Goal: Information Seeking & Learning: Learn about a topic

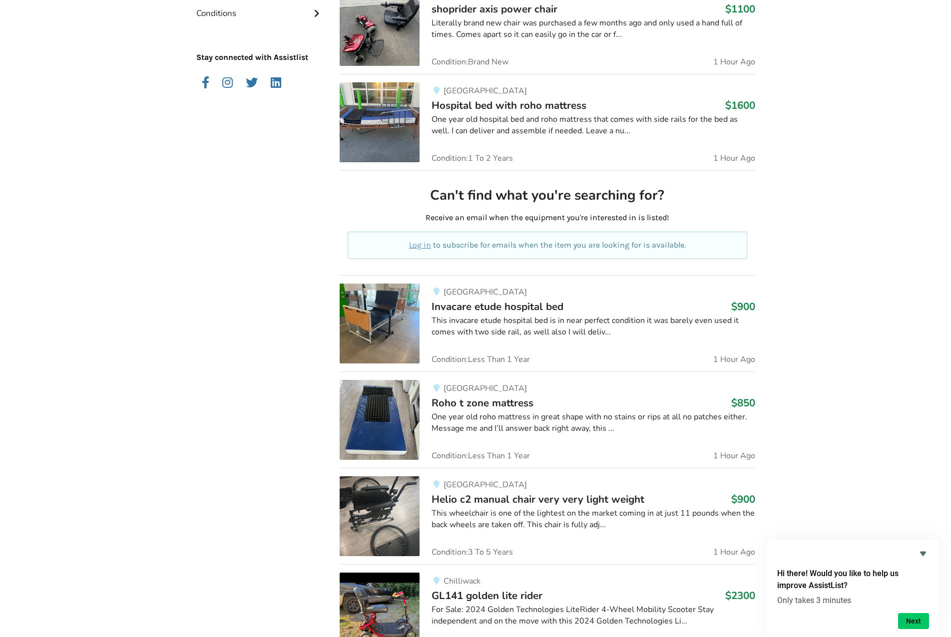
scroll to position [250, 0]
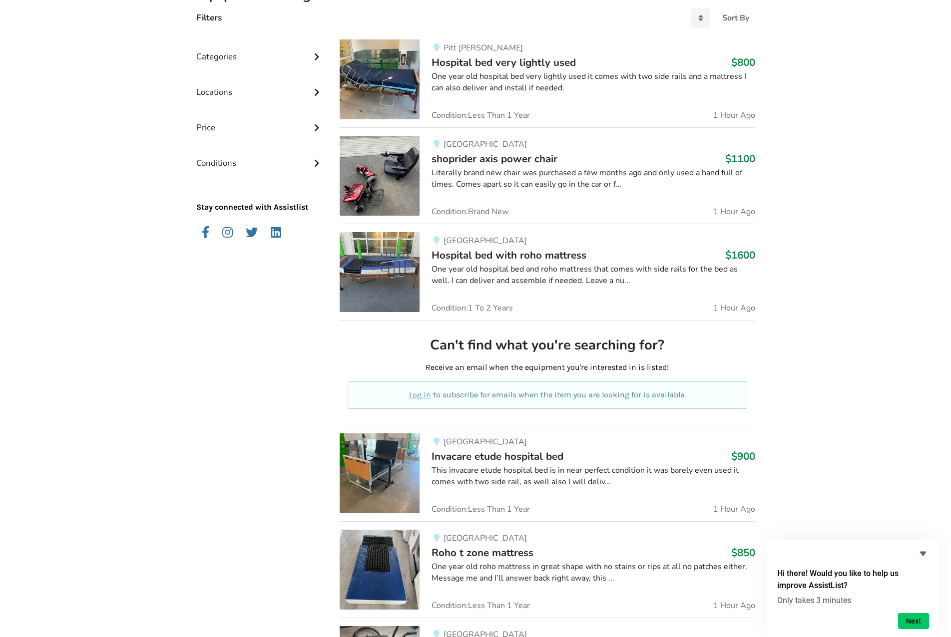
click at [280, 56] on div "Categories" at bounding box center [260, 48] width 128 height 35
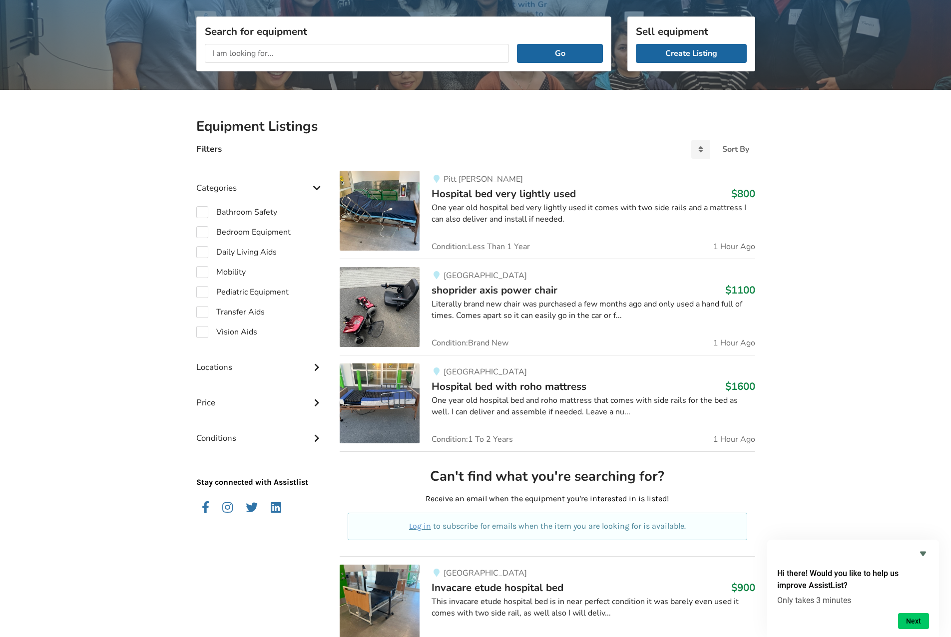
scroll to position [100, 0]
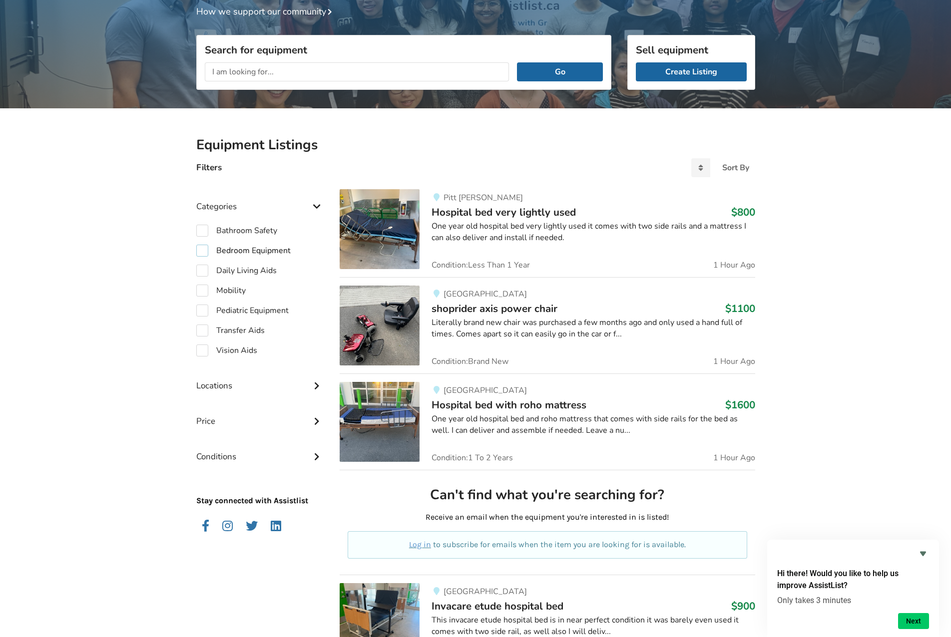
click at [278, 253] on label "Bedroom Equipment" at bounding box center [243, 251] width 94 height 12
checkbox input "true"
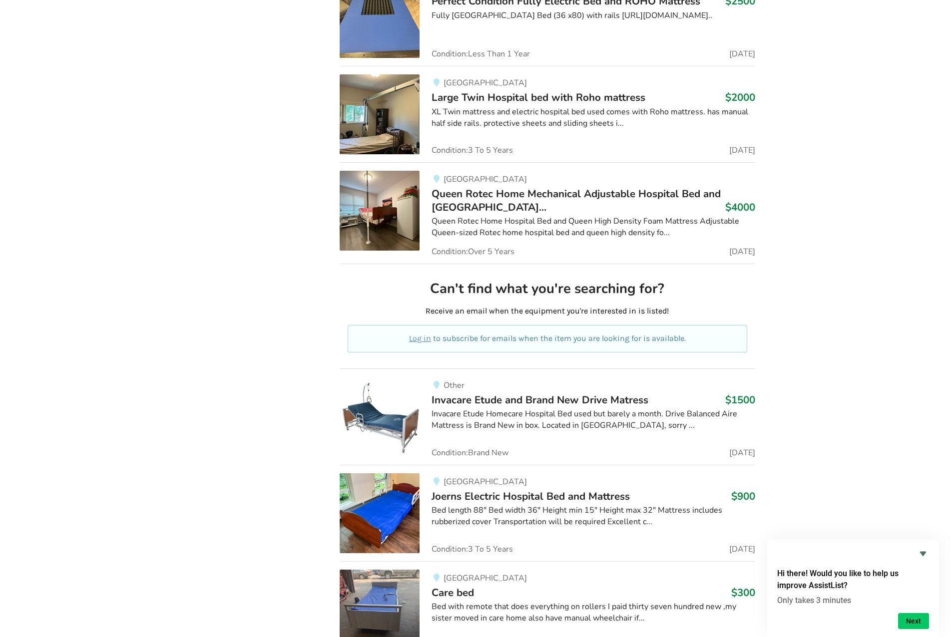
scroll to position [2647, 0]
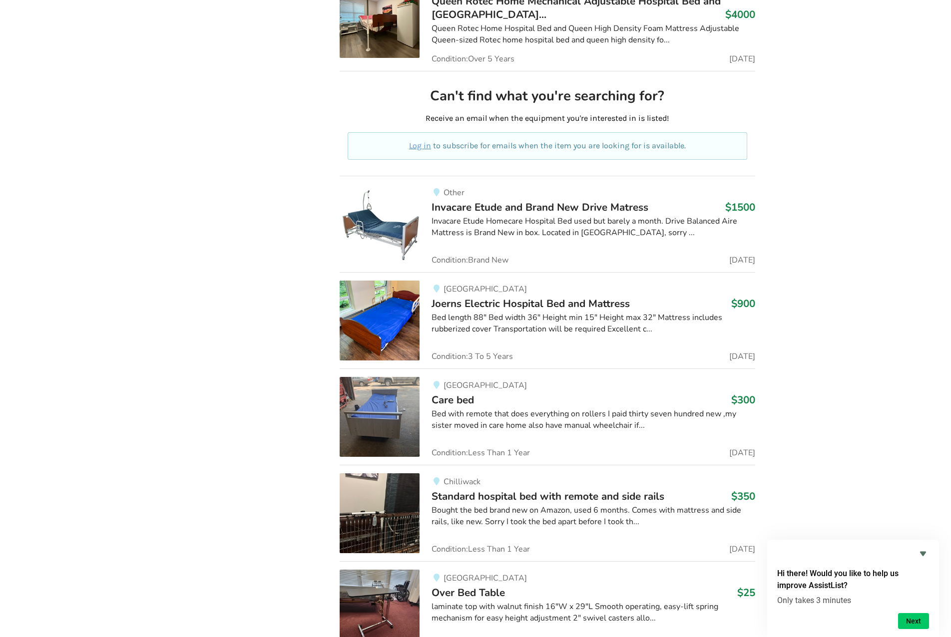
click at [604, 235] on div "Invacare Etude Homecare Hospital Bed used but barely a month. Drive Balanced Ai…" at bounding box center [593, 227] width 323 height 23
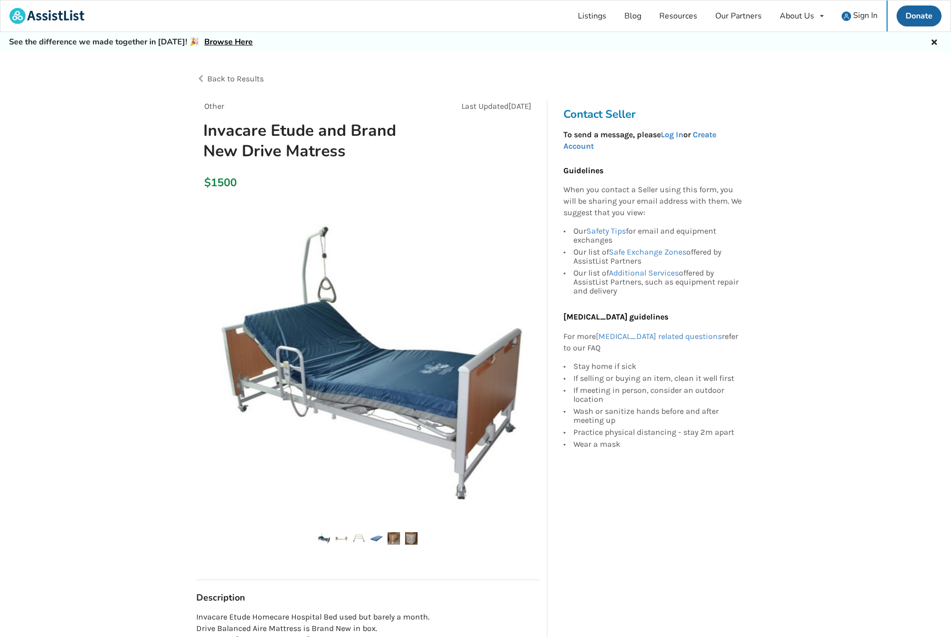
drag, startPoint x: 599, startPoint y: 195, endPoint x: 735, endPoint y: 292, distance: 166.5
click at [722, 267] on div "Guidelines When you contact a Seller using this form, you will be sharing your …" at bounding box center [652, 307] width 179 height 284
drag, startPoint x: 743, startPoint y: 305, endPoint x: 749, endPoint y: 313, distance: 9.3
click at [744, 306] on div "Contact Seller To send a message, please Log In or Create Account Guidelines Wh…" at bounding box center [655, 285] width 200 height 369
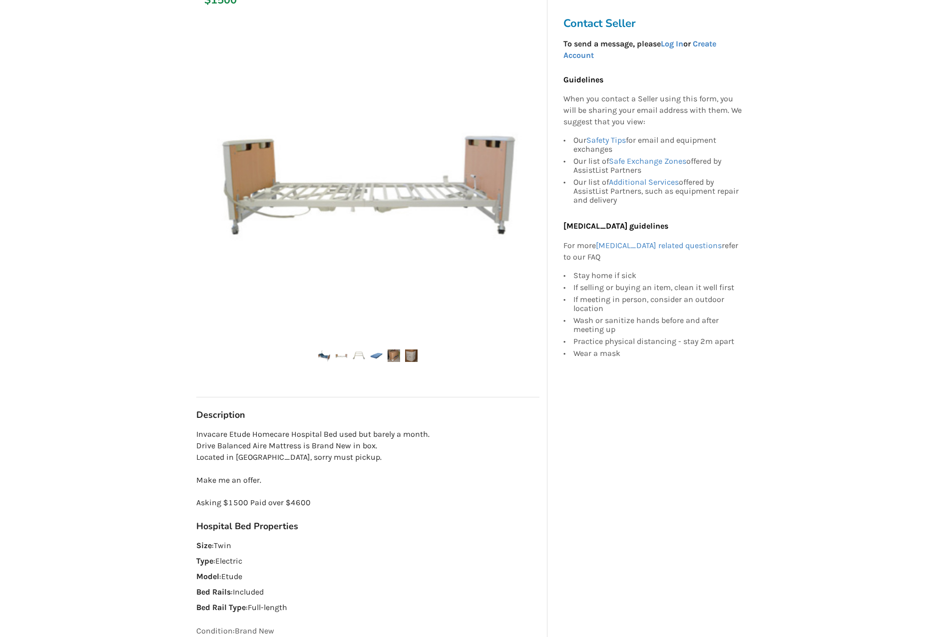
scroll to position [300, 0]
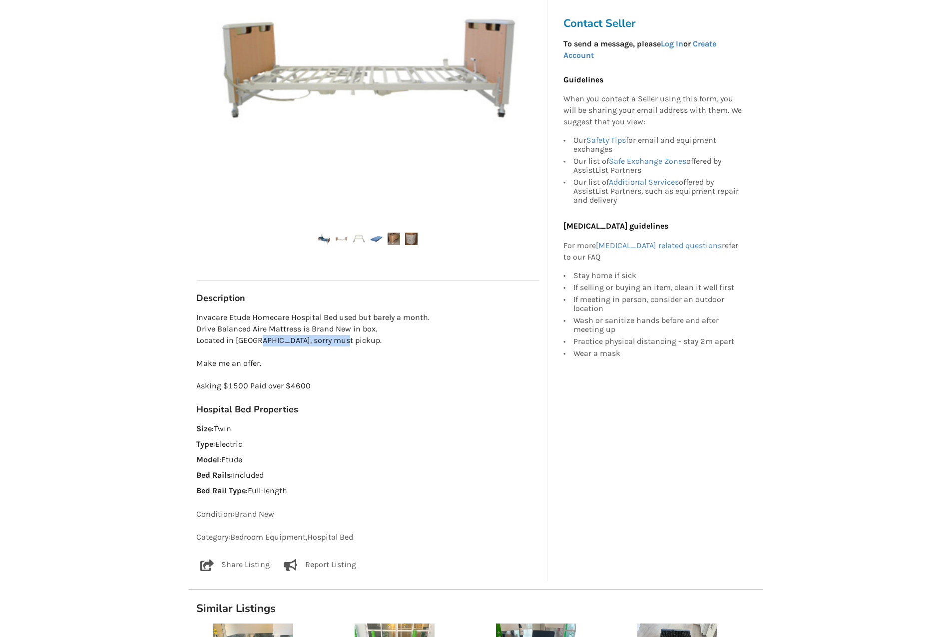
drag, startPoint x: 356, startPoint y: 342, endPoint x: 367, endPoint y: 346, distance: 11.1
click at [364, 345] on p "Invacare Etude Homecare Hospital Bed used but barely a month. Drive Balanced Ai…" at bounding box center [367, 352] width 343 height 80
click at [367, 346] on p "Invacare Etude Homecare Hospital Bed used but barely a month. Drive Balanced Ai…" at bounding box center [367, 352] width 343 height 80
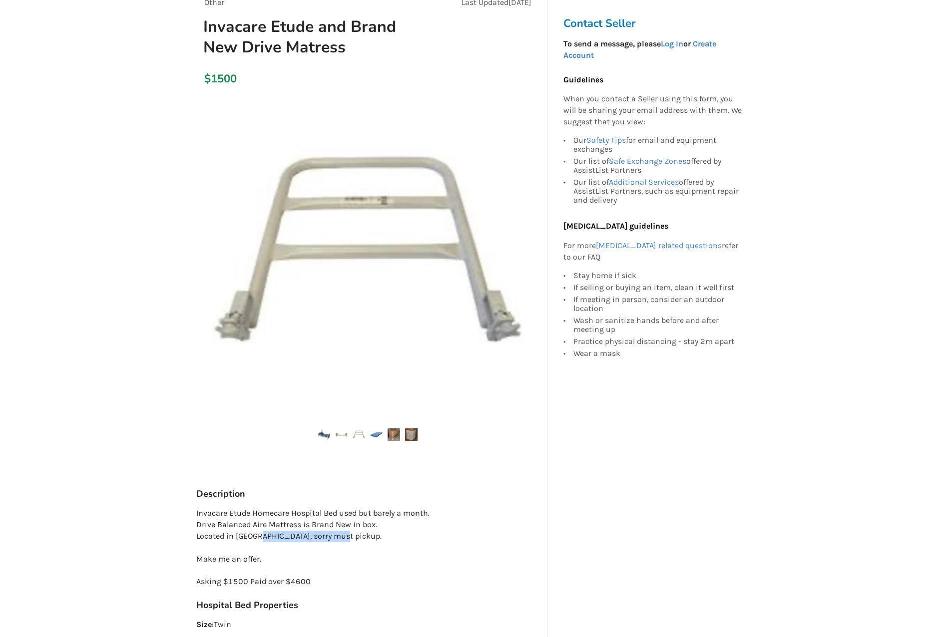
scroll to position [100, 0]
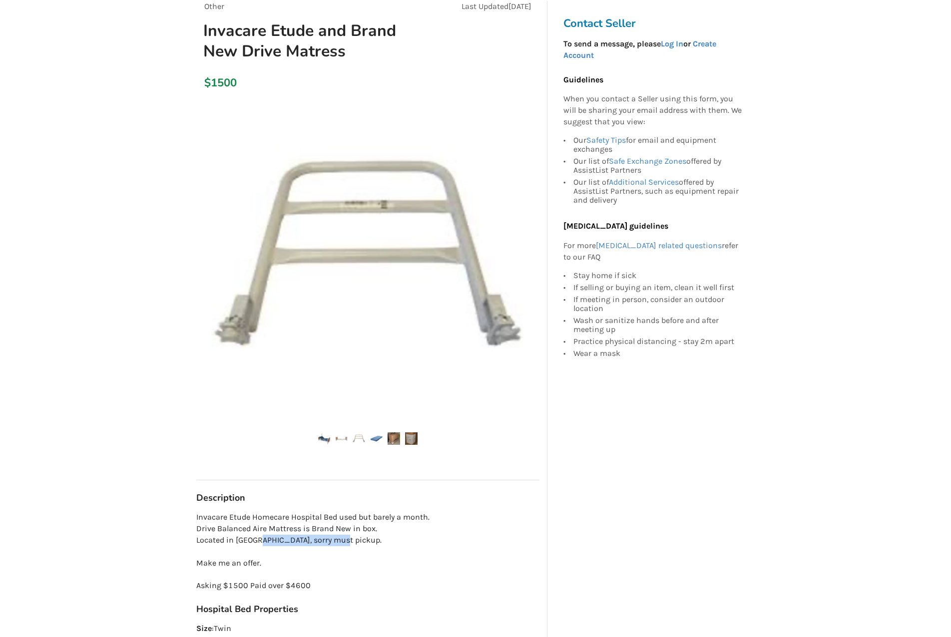
click at [409, 441] on img at bounding box center [411, 439] width 12 height 12
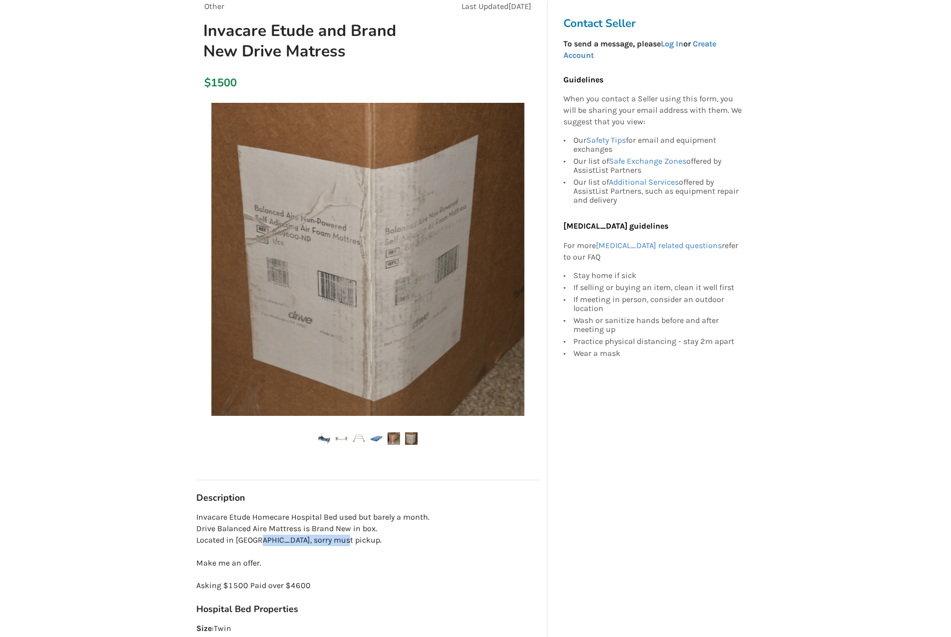
click at [388, 439] on img at bounding box center [394, 439] width 12 height 12
click at [375, 437] on img at bounding box center [376, 439] width 12 height 12
click at [359, 437] on img at bounding box center [359, 439] width 12 height 12
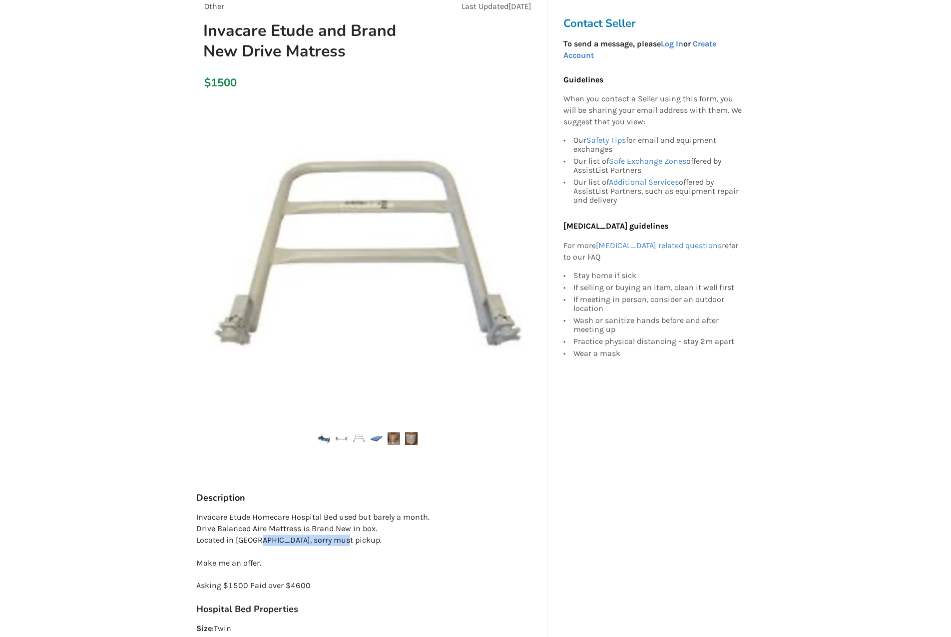
click at [340, 438] on img at bounding box center [341, 439] width 12 height 12
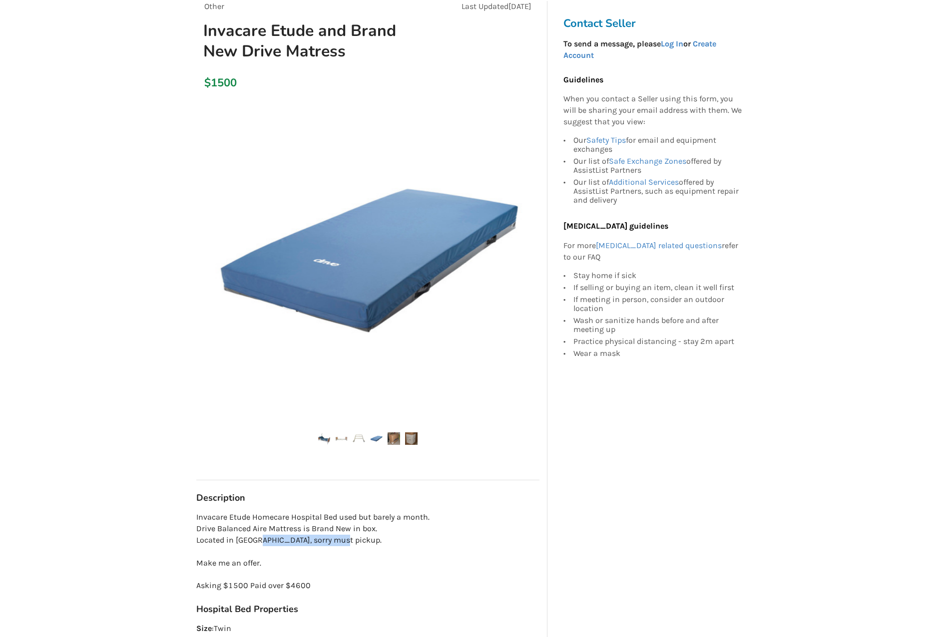
click at [336, 438] on img at bounding box center [341, 439] width 12 height 12
click at [317, 439] on ul at bounding box center [367, 439] width 343 height 13
click at [317, 437] on ul at bounding box center [367, 439] width 343 height 13
click at [322, 439] on img at bounding box center [324, 439] width 12 height 12
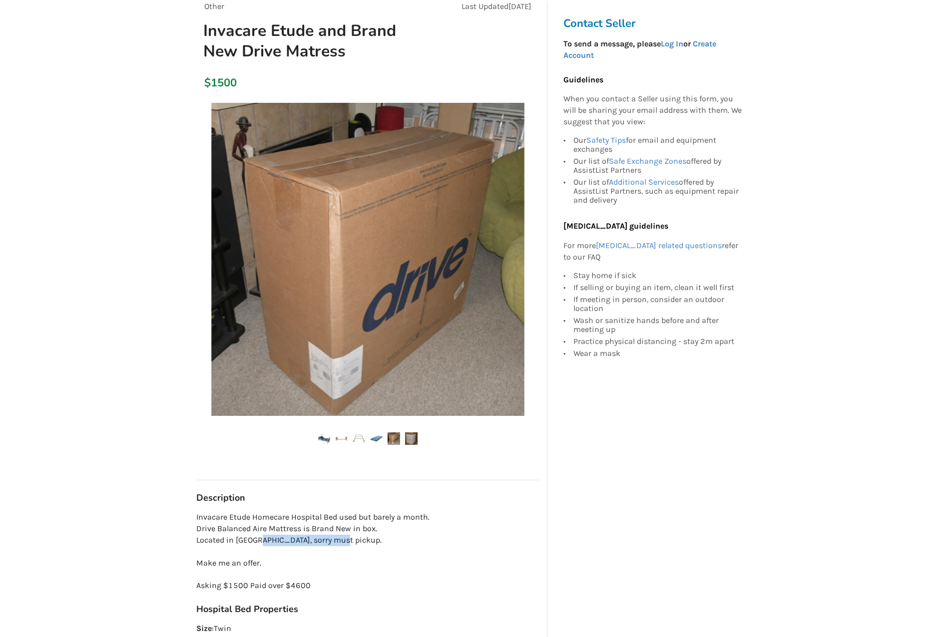
click at [333, 439] on ul at bounding box center [367, 439] width 343 height 13
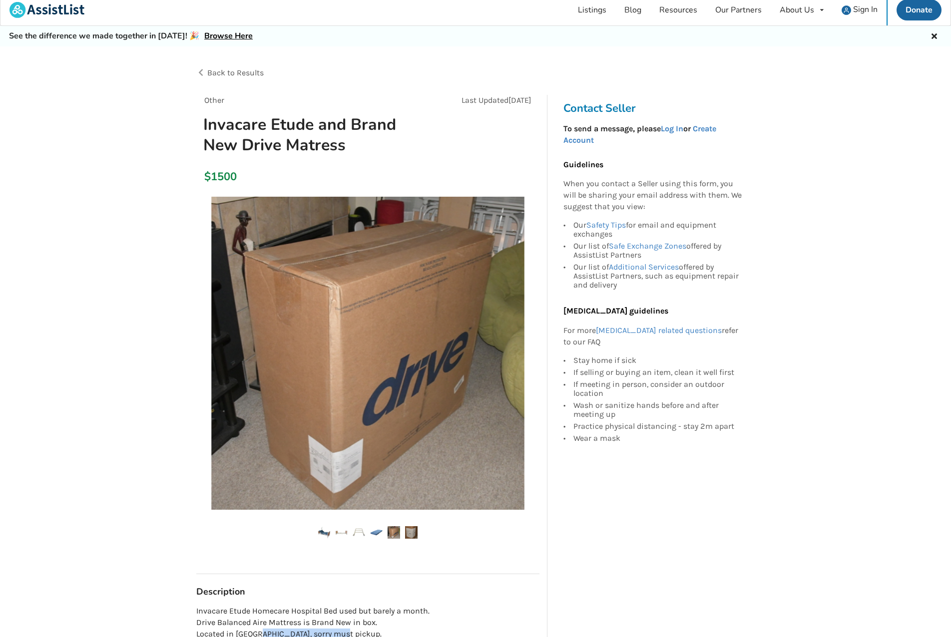
scroll to position [0, 0]
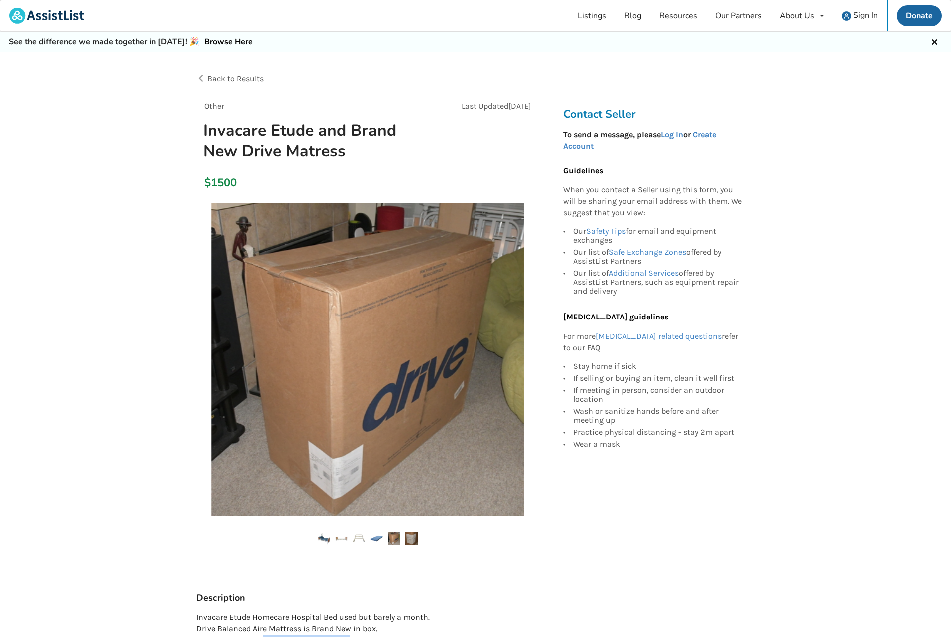
click at [460, 291] on img at bounding box center [367, 359] width 313 height 313
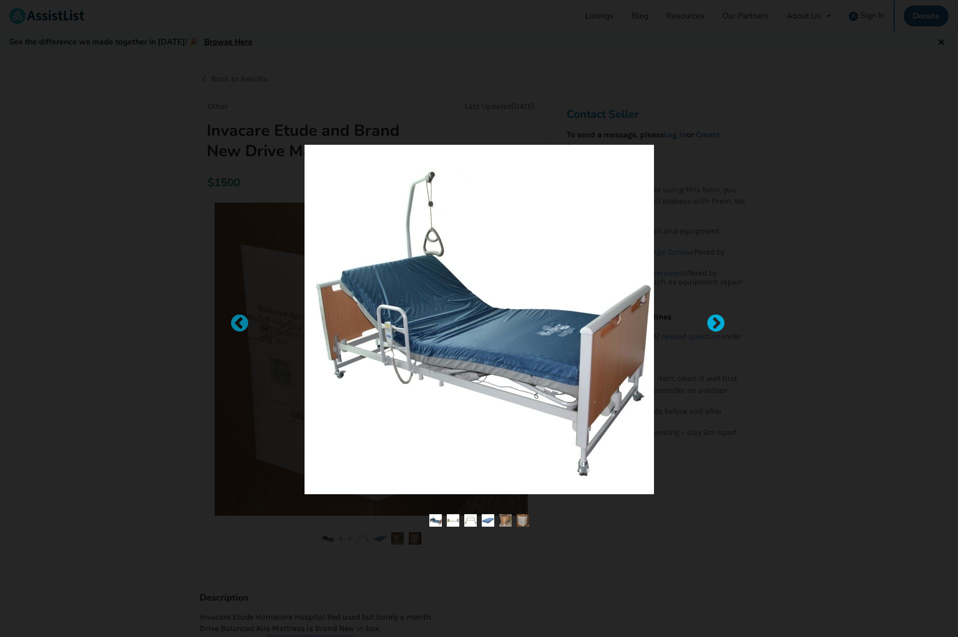
click at [716, 322] on div at bounding box center [711, 319] width 10 height 10
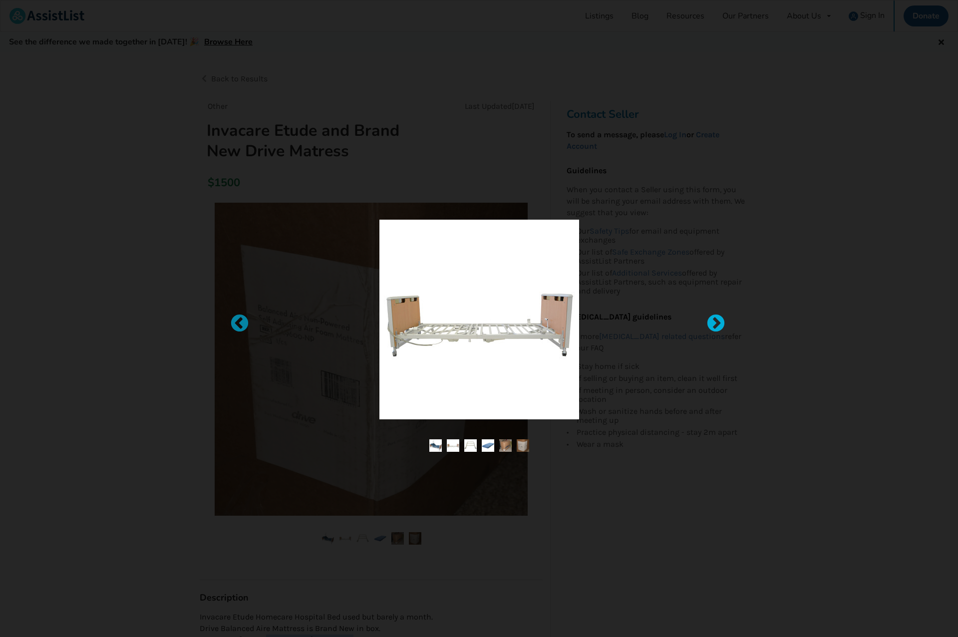
click at [716, 322] on div at bounding box center [711, 319] width 10 height 10
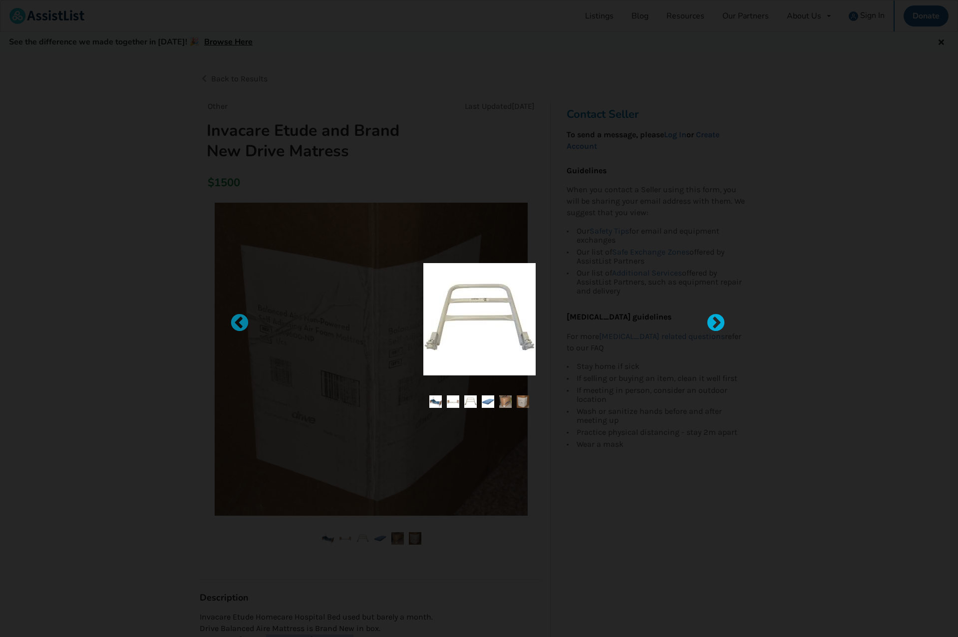
click at [716, 322] on div at bounding box center [711, 319] width 10 height 10
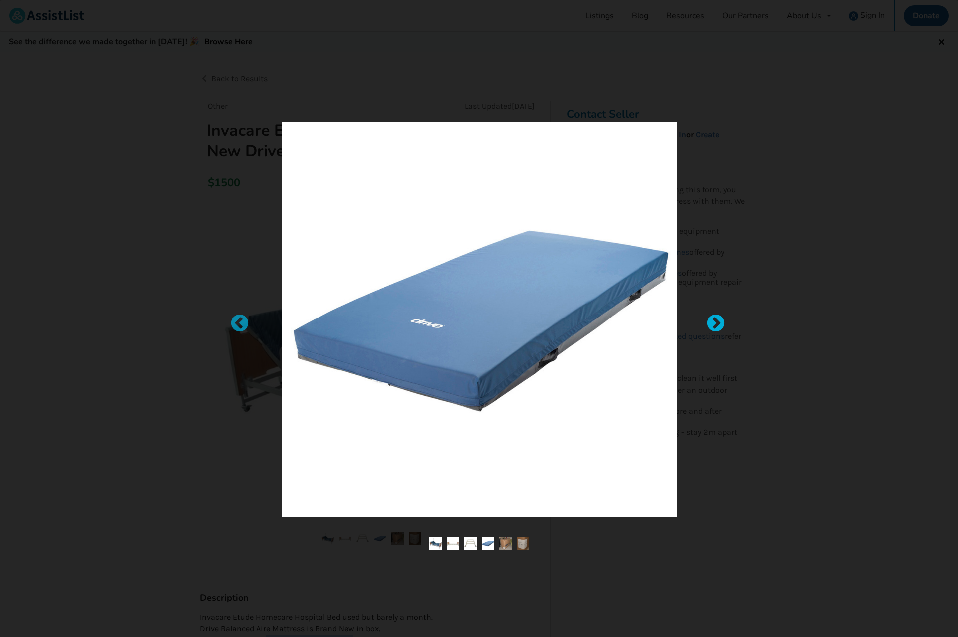
click at [716, 322] on div at bounding box center [711, 319] width 10 height 10
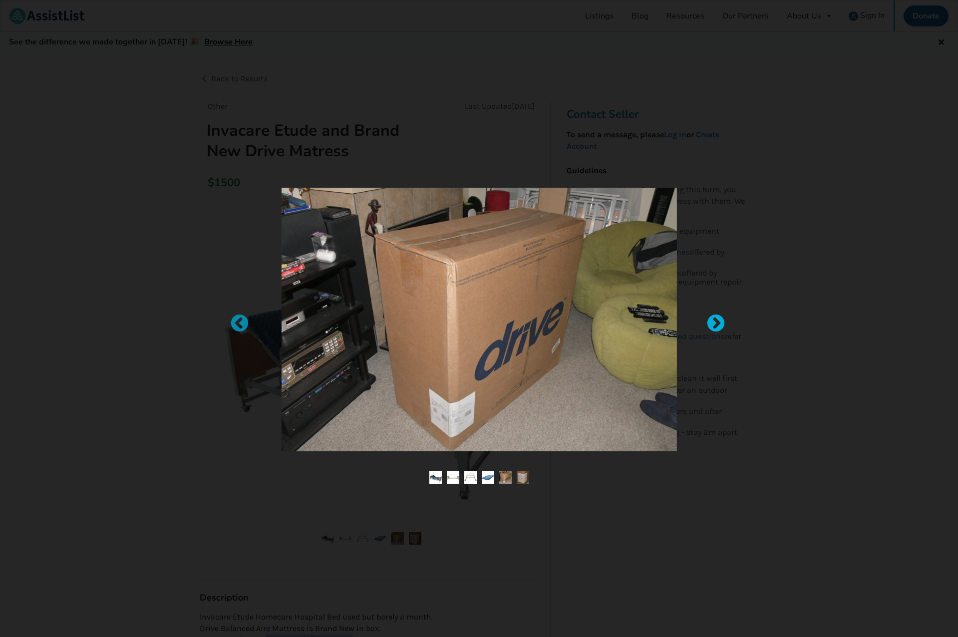
click at [716, 322] on div at bounding box center [711, 319] width 10 height 10
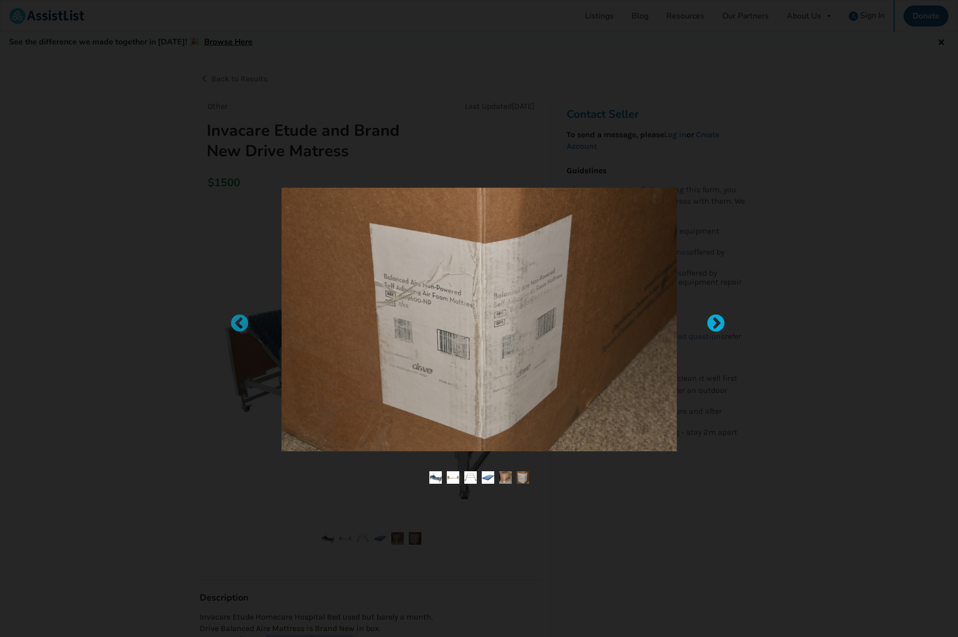
click at [716, 322] on div at bounding box center [711, 319] width 10 height 10
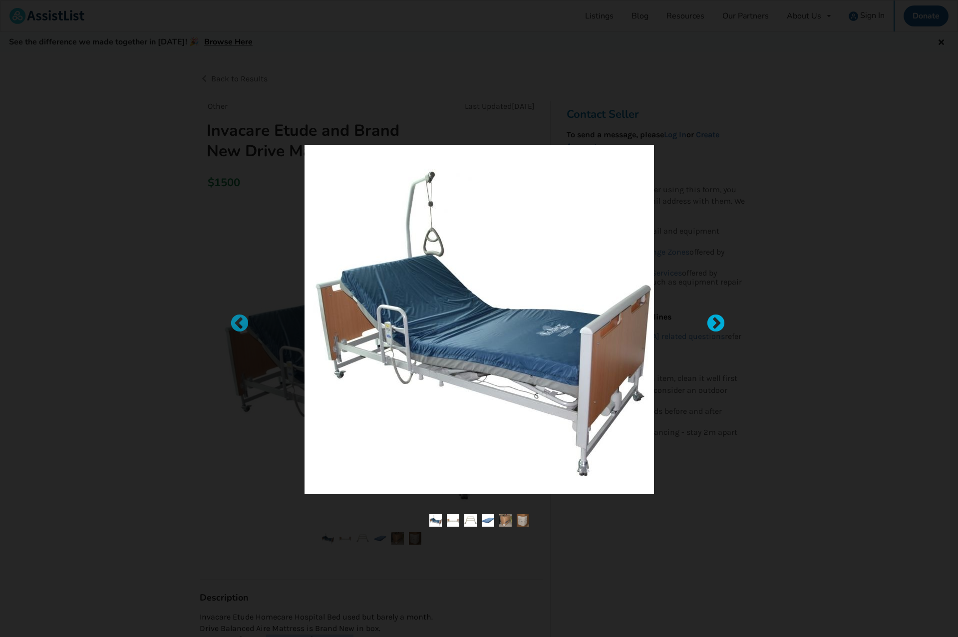
click at [716, 322] on div at bounding box center [711, 319] width 10 height 10
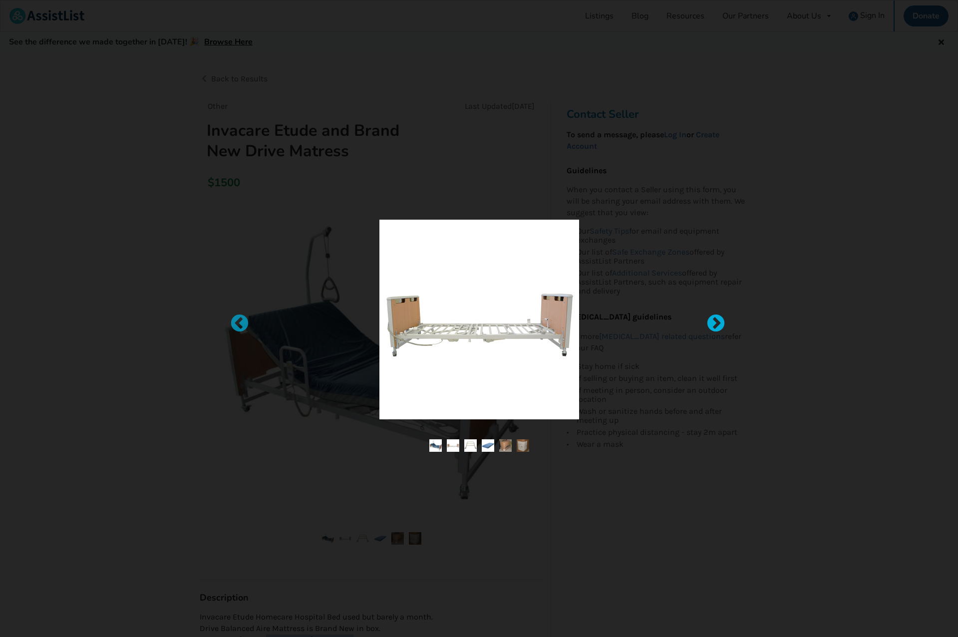
click at [716, 322] on div at bounding box center [711, 319] width 10 height 10
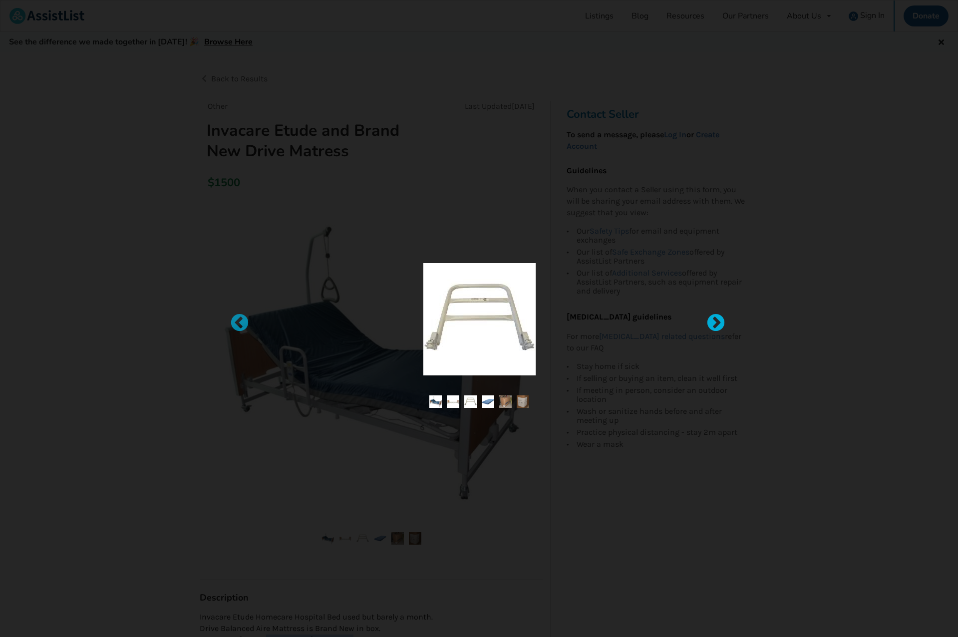
click at [716, 322] on div at bounding box center [711, 319] width 10 height 10
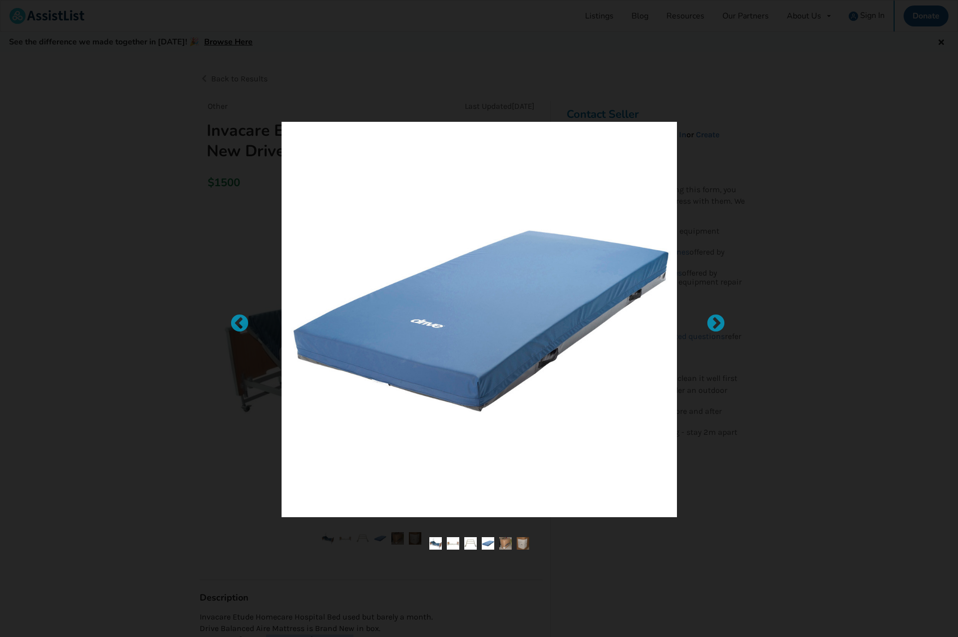
drag, startPoint x: 723, startPoint y: 322, endPoint x: 608, endPoint y: 293, distance: 118.5
click at [716, 322] on div at bounding box center [711, 319] width 10 height 10
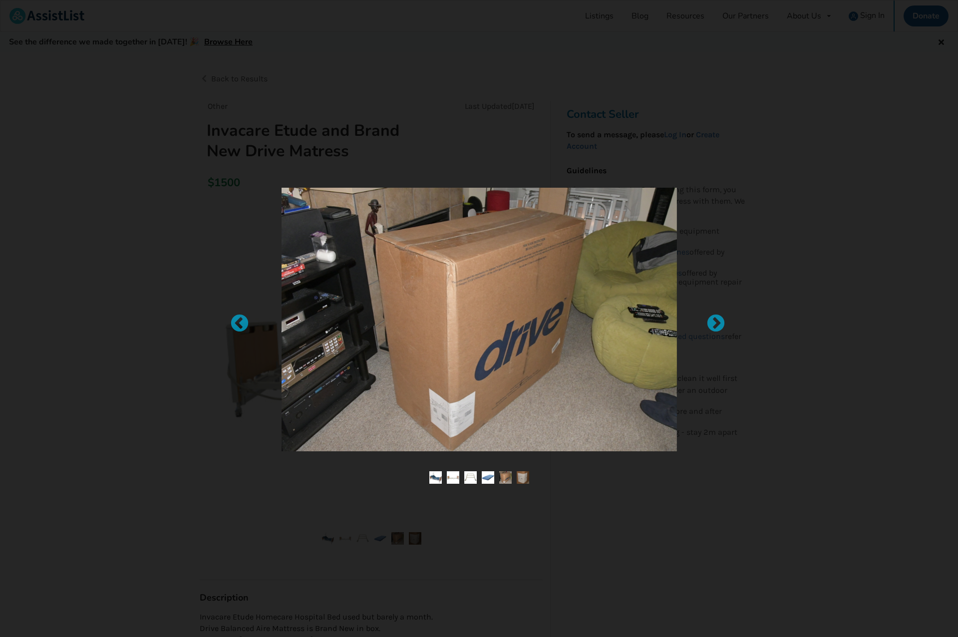
click at [692, 186] on div at bounding box center [480, 319] width 450 height 296
drag, startPoint x: 800, startPoint y: 298, endPoint x: 797, endPoint y: 293, distance: 6.3
click at [798, 294] on div at bounding box center [479, 318] width 958 height 637
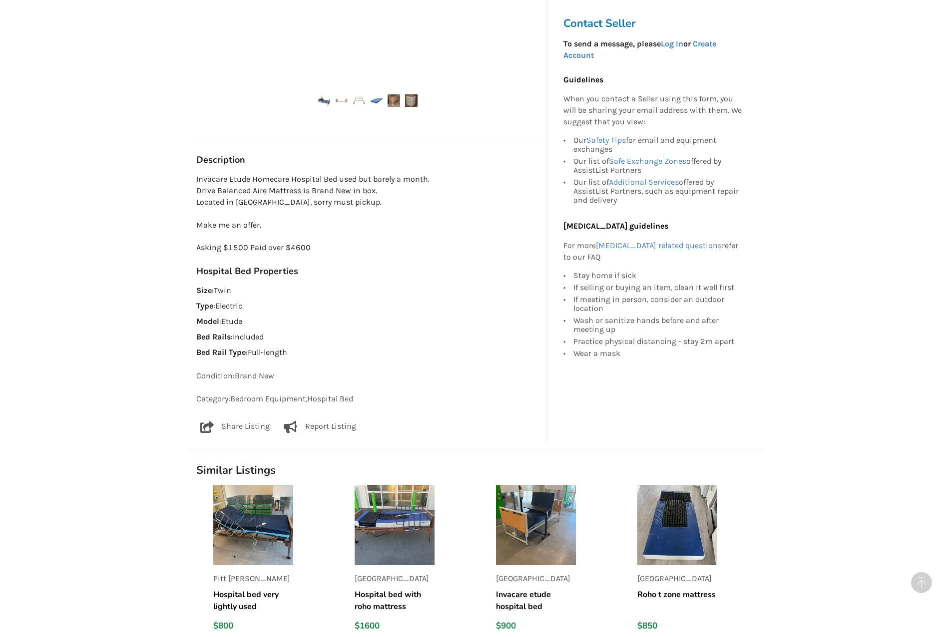
scroll to position [502, 0]
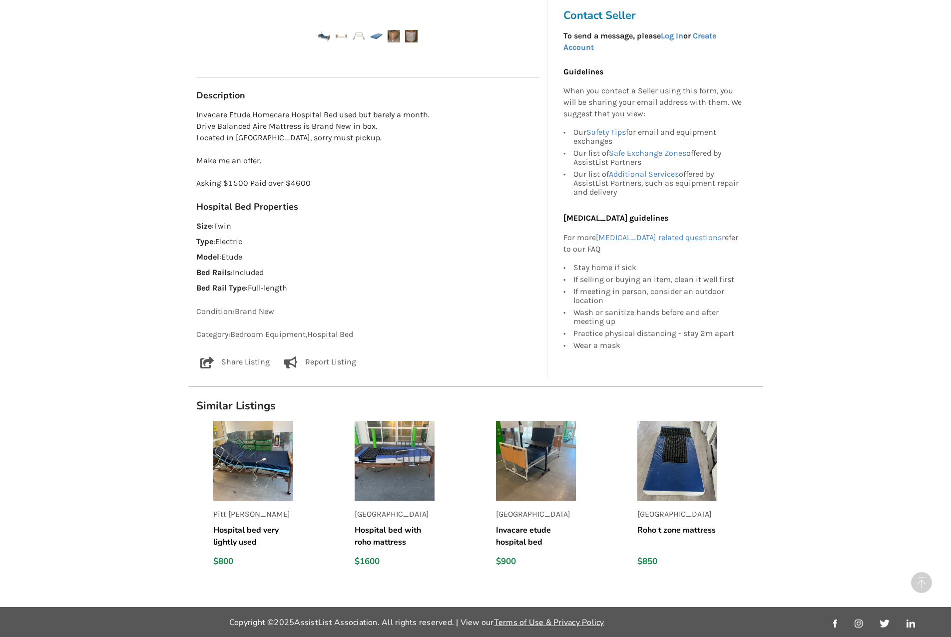
click at [250, 532] on h5 "Hospital bed very lightly used" at bounding box center [253, 536] width 80 height 24
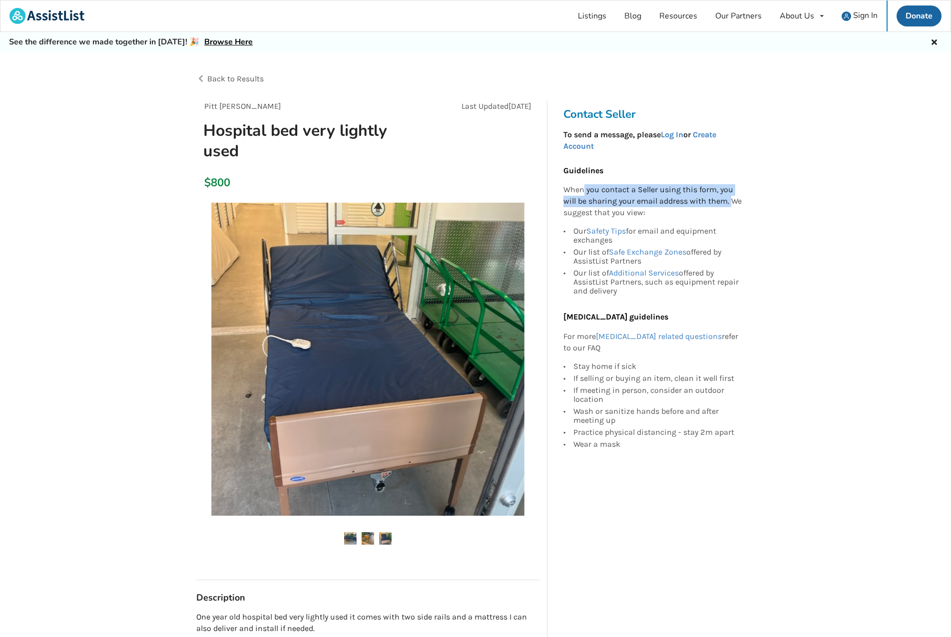
drag, startPoint x: 633, startPoint y: 189, endPoint x: 731, endPoint y: 206, distance: 99.8
click at [731, 206] on p "When you contact a Seller using this form, you will be sharing your email addre…" at bounding box center [652, 201] width 179 height 34
drag, startPoint x: 709, startPoint y: 228, endPoint x: 671, endPoint y: 224, distance: 37.7
click at [709, 227] on div "Our Safety Tips for email and equipment exchanges" at bounding box center [657, 236] width 169 height 19
drag, startPoint x: 642, startPoint y: 226, endPoint x: 720, endPoint y: 234, distance: 77.8
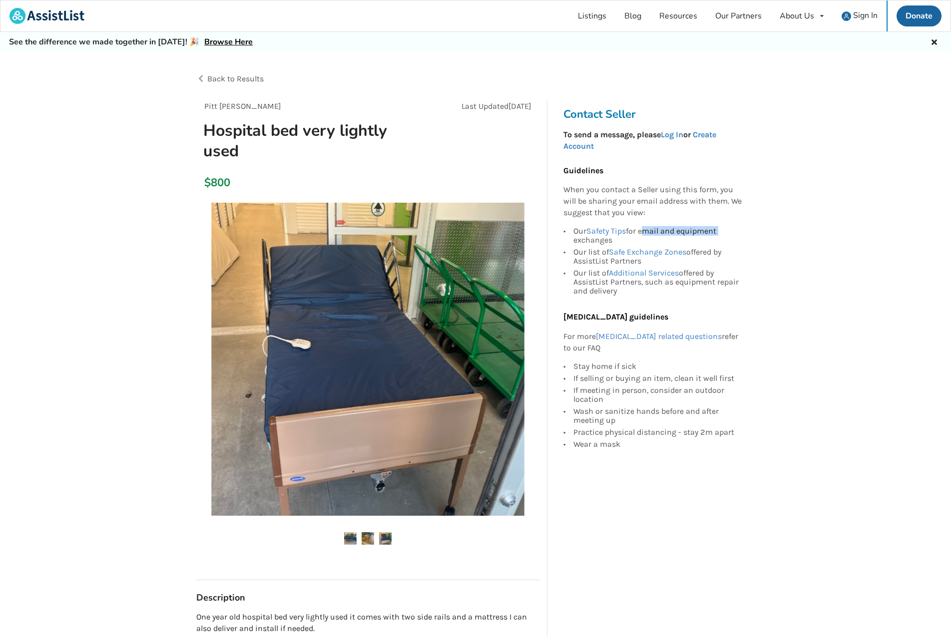
click at [720, 234] on div "Our Safety Tips for email and equipment exchanges" at bounding box center [657, 236] width 169 height 19
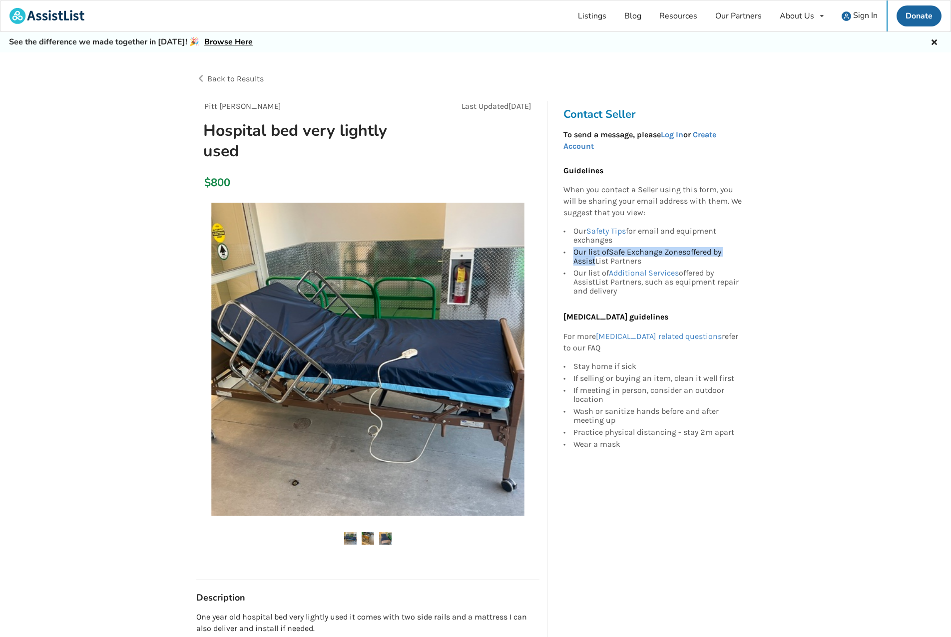
drag, startPoint x: 572, startPoint y: 255, endPoint x: 592, endPoint y: 258, distance: 20.2
click at [592, 258] on div "Guidelines When you contact a Seller using this form, you will be sharing your …" at bounding box center [652, 307] width 179 height 284
click at [593, 268] on div "Our list of Additional Services offered by AssistList Partners, such as equipme…" at bounding box center [657, 281] width 169 height 28
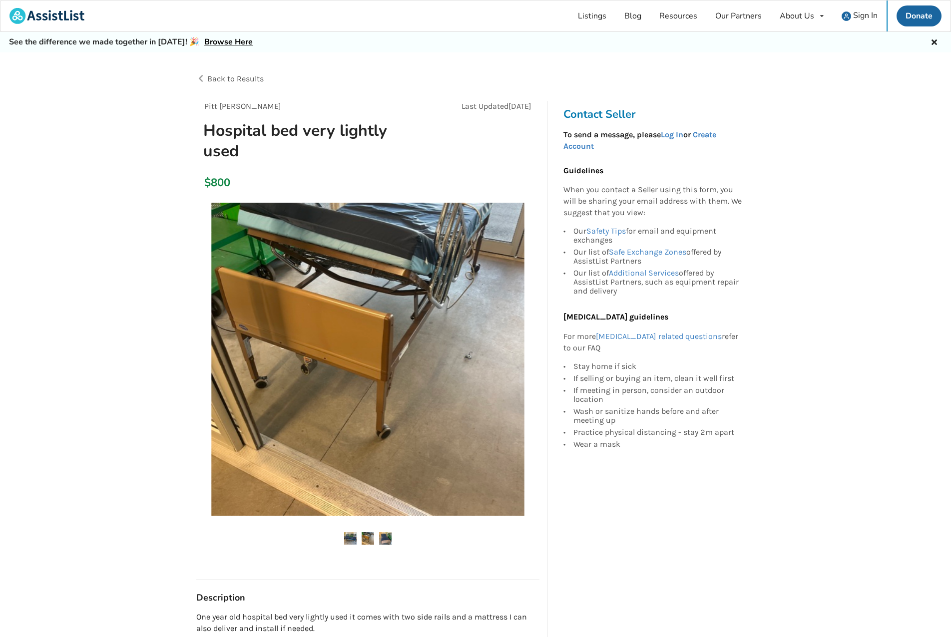
click at [453, 323] on img at bounding box center [367, 359] width 313 height 313
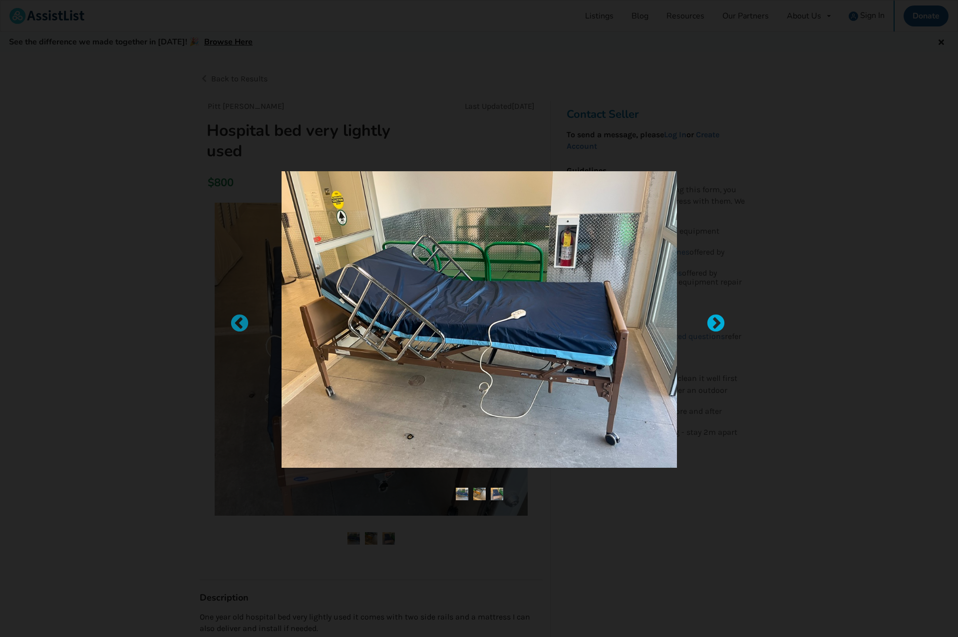
click at [715, 324] on div at bounding box center [711, 319] width 10 height 10
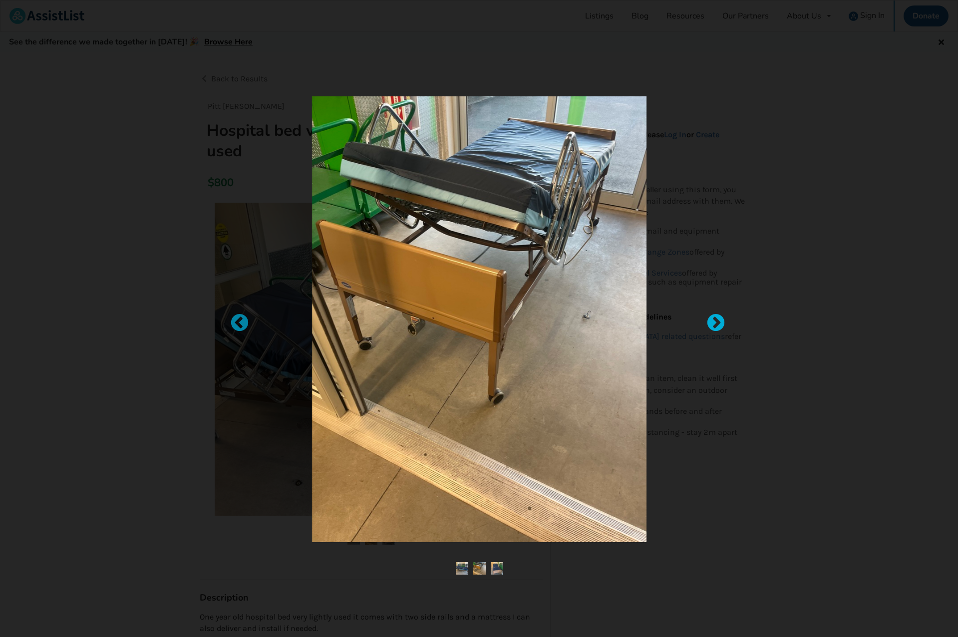
click at [715, 324] on div at bounding box center [711, 319] width 10 height 10
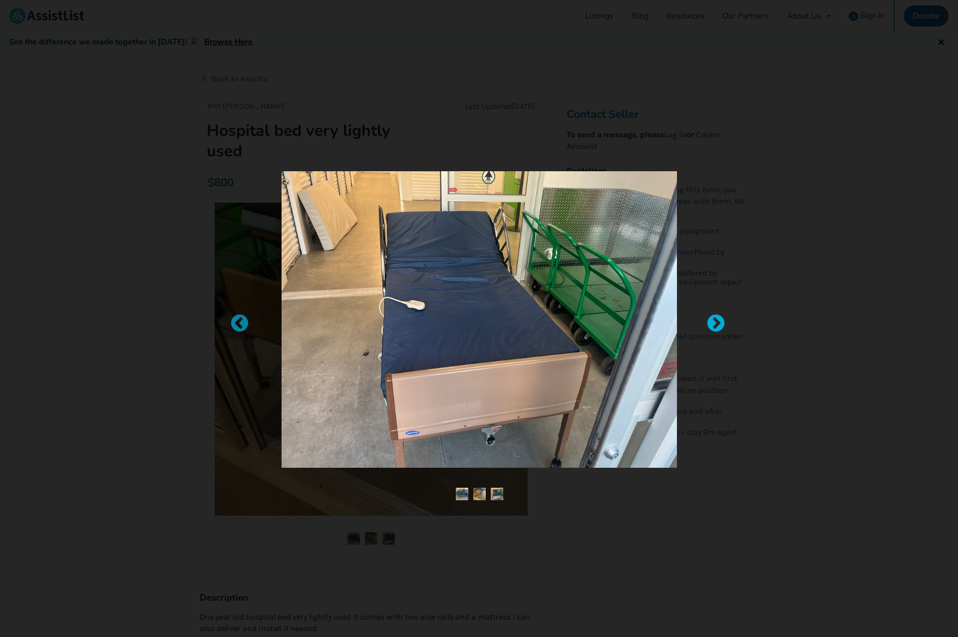
click at [715, 324] on div at bounding box center [711, 319] width 10 height 10
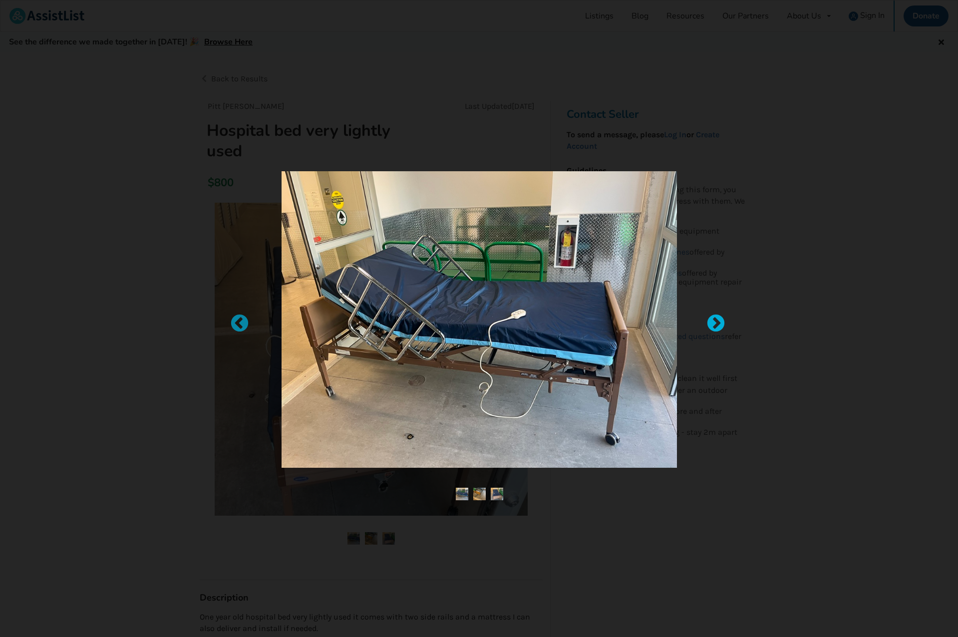
click at [715, 324] on div at bounding box center [711, 319] width 10 height 10
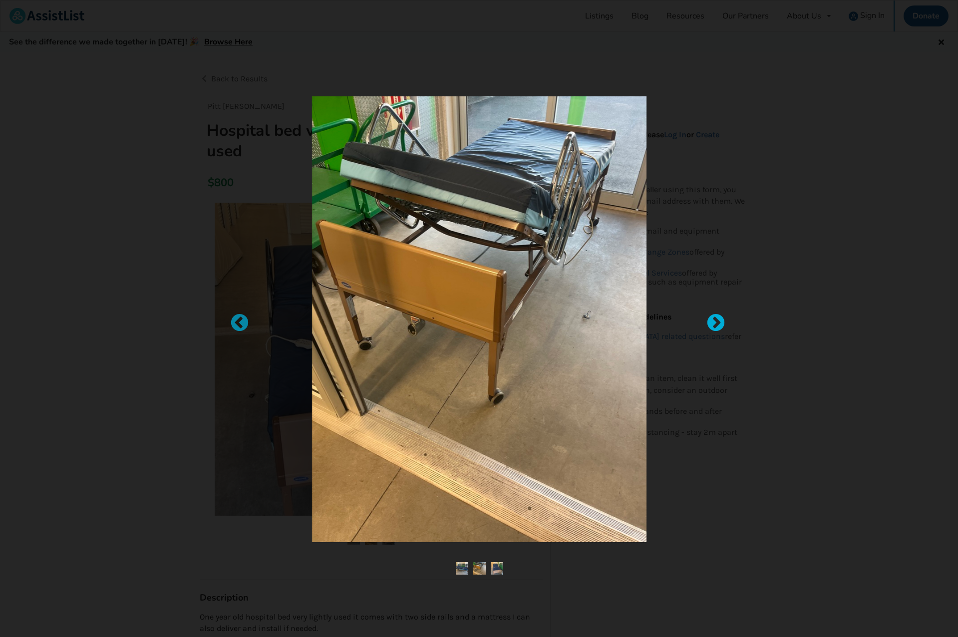
click at [715, 324] on div at bounding box center [711, 319] width 10 height 10
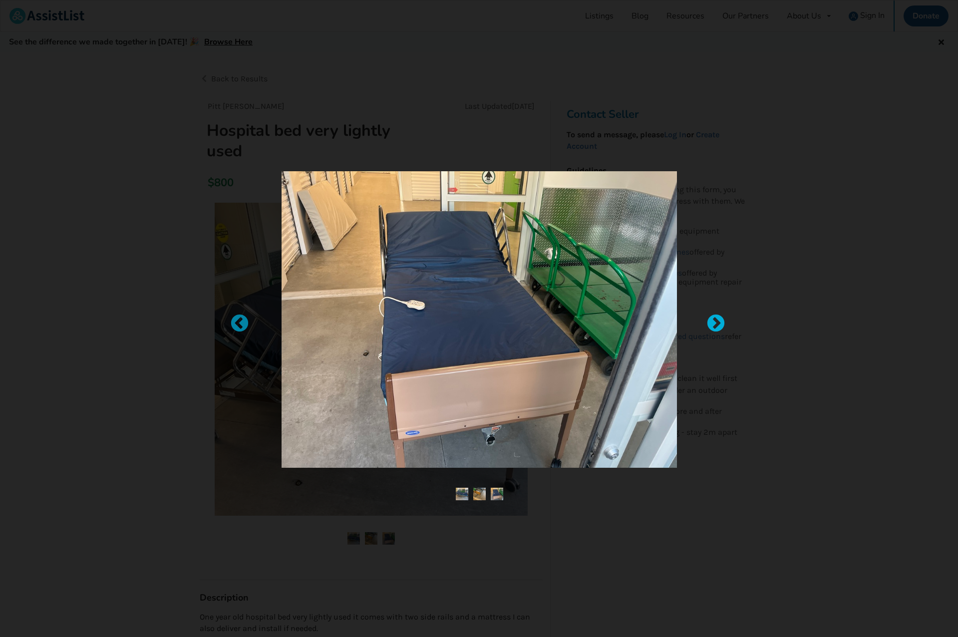
click at [715, 324] on div at bounding box center [711, 319] width 10 height 10
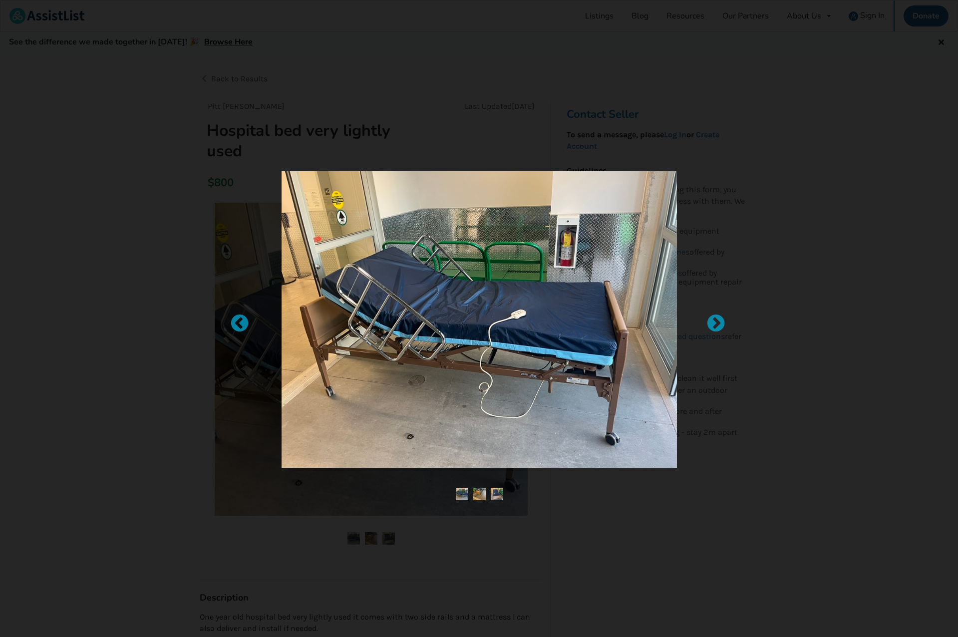
click at [720, 276] on div at bounding box center [479, 318] width 958 height 637
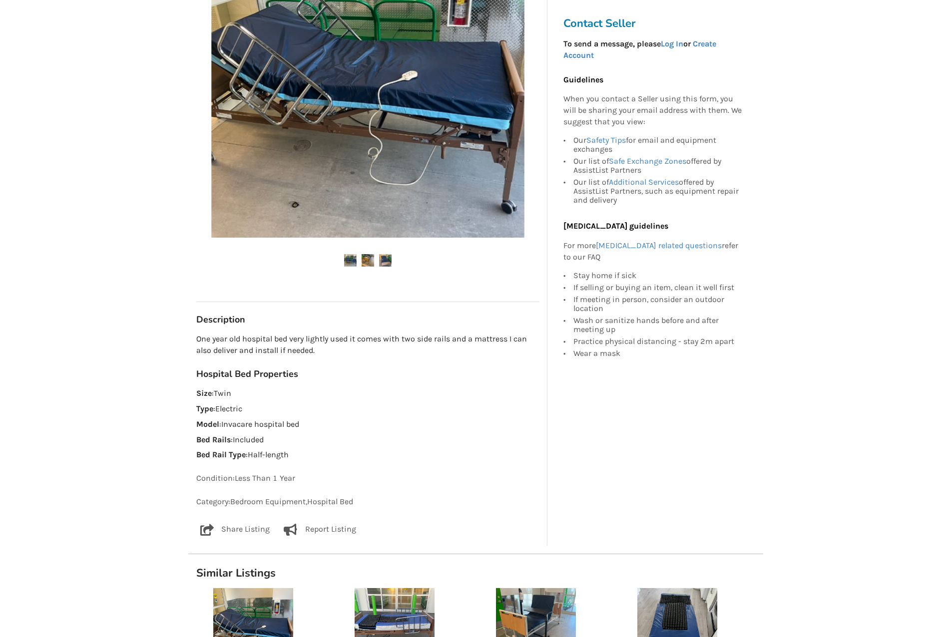
scroll to position [300, 0]
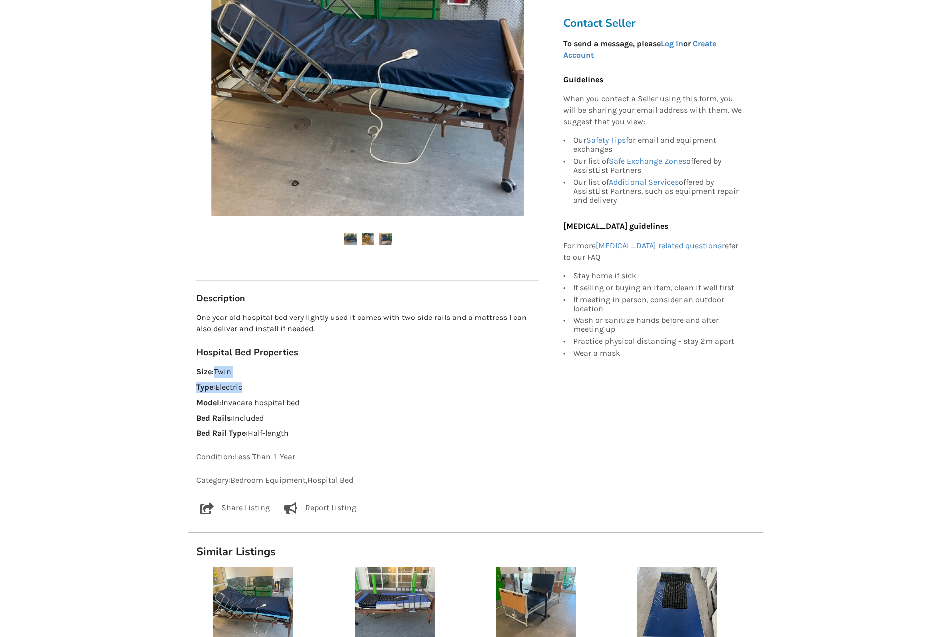
drag, startPoint x: 214, startPoint y: 371, endPoint x: 295, endPoint y: 385, distance: 81.6
click at [267, 381] on div "Hospital Bed Properties Size : Twin Type : Electric Model : Invacare hospital b…" at bounding box center [367, 393] width 343 height 92
click at [306, 389] on p "Type : Electric" at bounding box center [367, 387] width 343 height 11
click at [257, 398] on p "Model : Invacare hospital bed" at bounding box center [367, 403] width 343 height 11
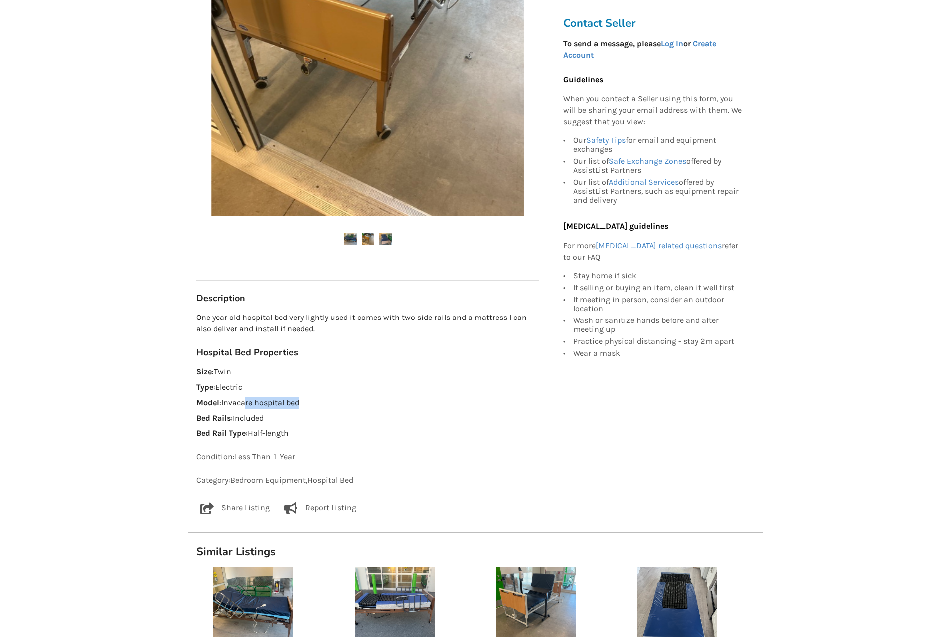
drag, startPoint x: 246, startPoint y: 403, endPoint x: 320, endPoint y: 406, distance: 74.0
click at [304, 404] on p "Model : Invacare hospital bed" at bounding box center [367, 403] width 343 height 11
click at [325, 407] on p "Model : Invacare hospital bed" at bounding box center [367, 403] width 343 height 11
drag, startPoint x: 222, startPoint y: 403, endPoint x: 307, endPoint y: 402, distance: 85.4
click at [307, 402] on p "Model : Invacare hospital bed" at bounding box center [367, 403] width 343 height 11
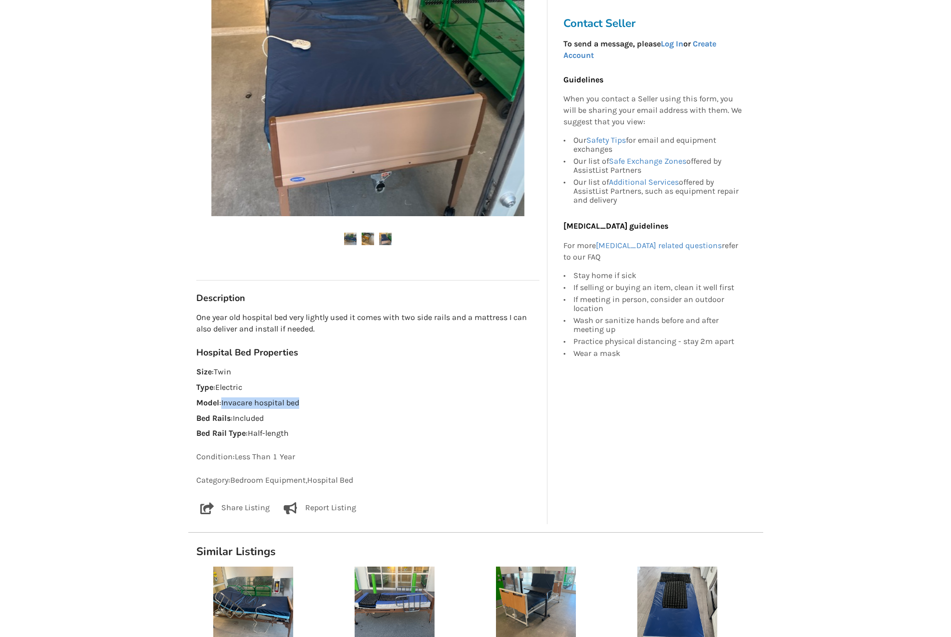
copy p "Invacare hospital bed"
